Goal: Task Accomplishment & Management: Complete application form

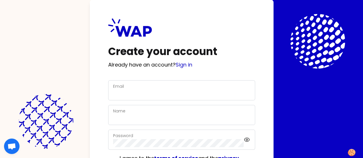
scroll to position [51, 0]
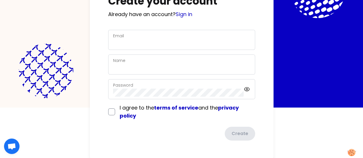
click at [113, 36] on div "Email" at bounding box center [181, 39] width 137 height 15
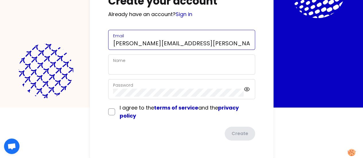
type input "tracy.christmann@somfy.com"
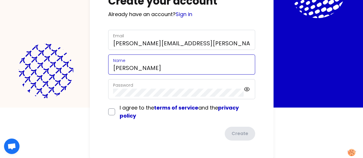
type input "Tracy Christmann"
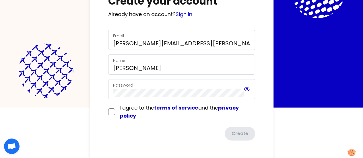
click at [244, 87] on icon at bounding box center [247, 89] width 6 height 7
click at [108, 110] on input "checkbox" at bounding box center [111, 112] width 7 height 7
checkbox input "true"
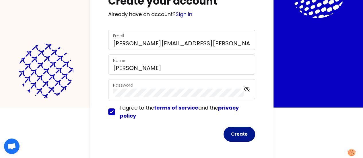
click at [224, 131] on button "Create" at bounding box center [240, 134] width 32 height 15
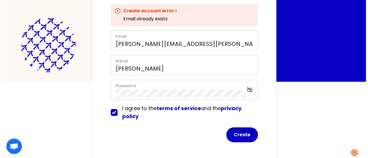
scroll to position [0, 0]
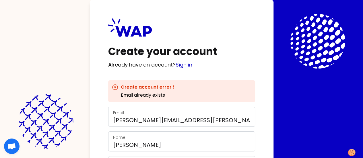
click at [176, 65] on link "Sign in" at bounding box center [184, 64] width 17 height 7
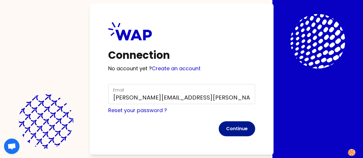
click at [219, 127] on button "Continue" at bounding box center [237, 128] width 36 height 15
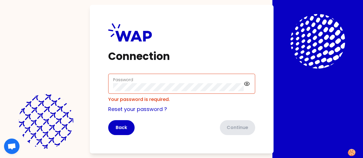
click at [154, 91] on div "Password" at bounding box center [181, 84] width 147 height 20
click at [181, 84] on div "Password" at bounding box center [181, 84] width 147 height 20
click at [246, 84] on icon at bounding box center [247, 84] width 2 height 2
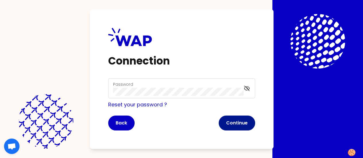
click at [219, 120] on button "Continue" at bounding box center [237, 123] width 36 height 15
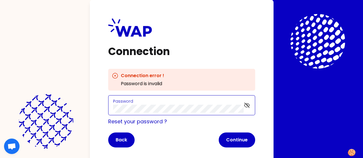
click at [0, 104] on div "Connection Connection error ! Password is invalid Password Reset your password …" at bounding box center [181, 79] width 363 height 158
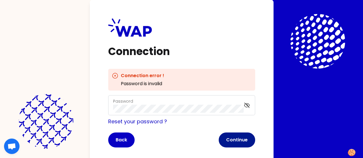
click at [219, 142] on button "Continue" at bounding box center [237, 140] width 36 height 15
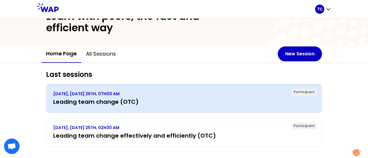
scroll to position [35, 0]
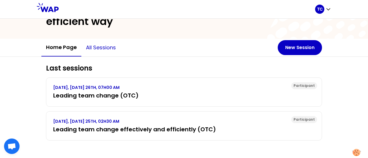
click at [91, 45] on button "All sessions" at bounding box center [100, 47] width 39 height 17
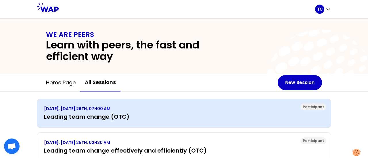
scroll to position [21, 0]
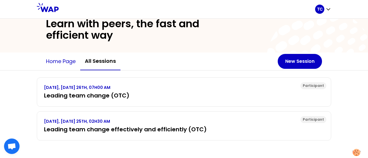
click at [71, 63] on button "Home page" at bounding box center [60, 61] width 39 height 17
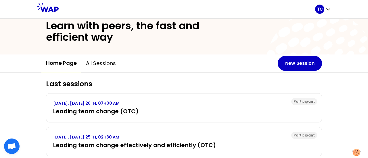
scroll to position [35, 0]
